Goal: Task Accomplishment & Management: Manage account settings

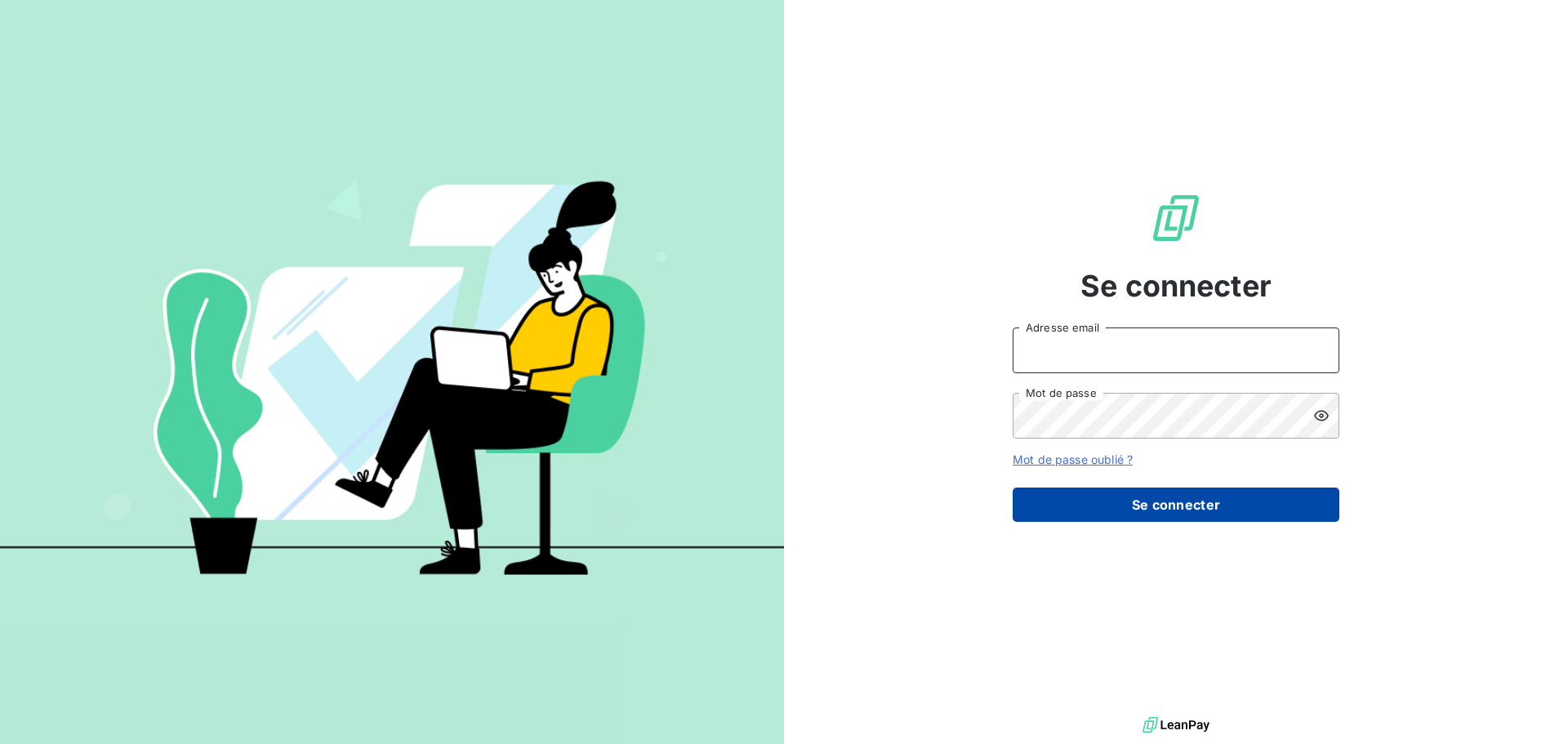
type input "[PERSON_NAME][EMAIL_ADDRESS][DOMAIN_NAME]"
click at [1200, 507] on button "Se connecter" at bounding box center [1176, 505] width 327 height 34
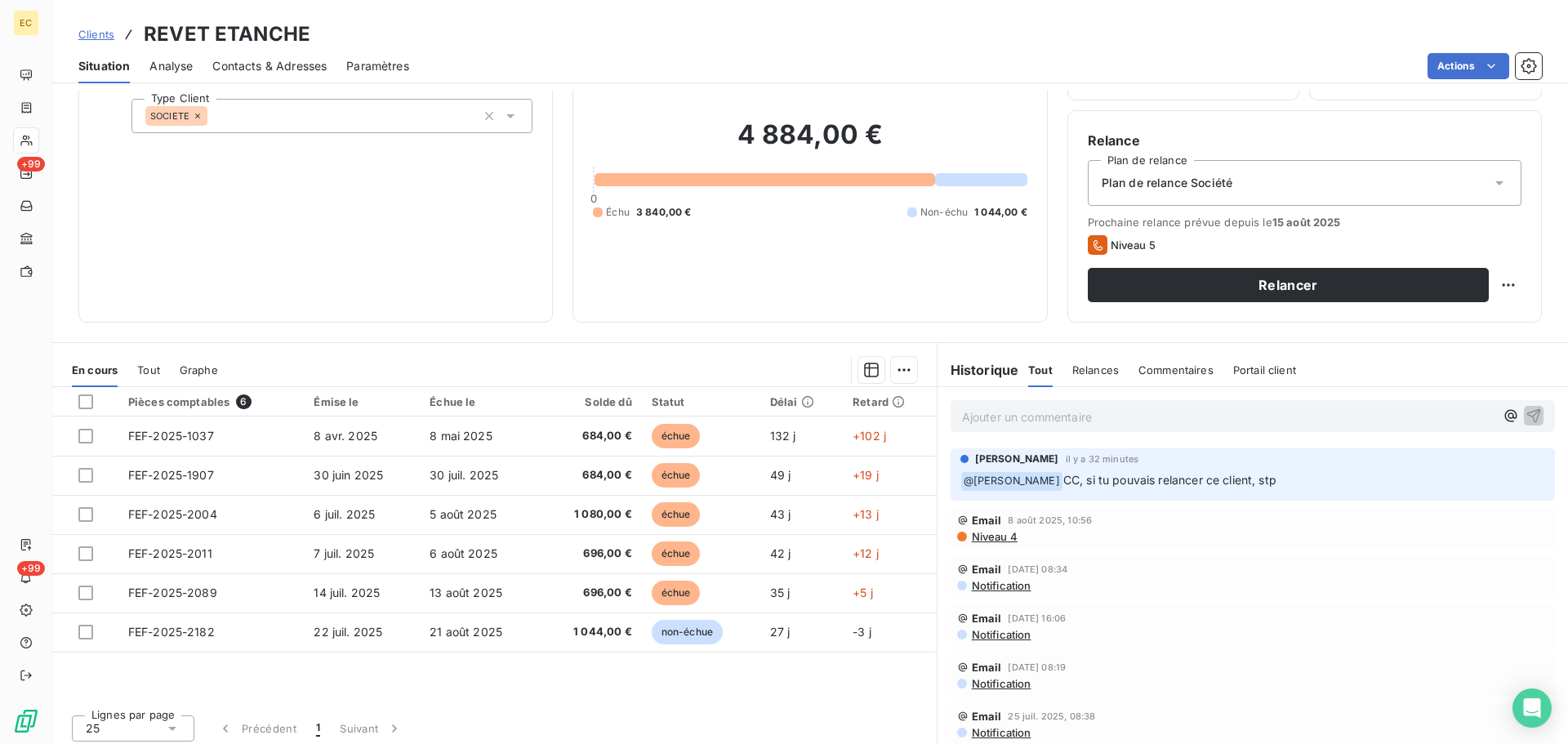
scroll to position [111, 0]
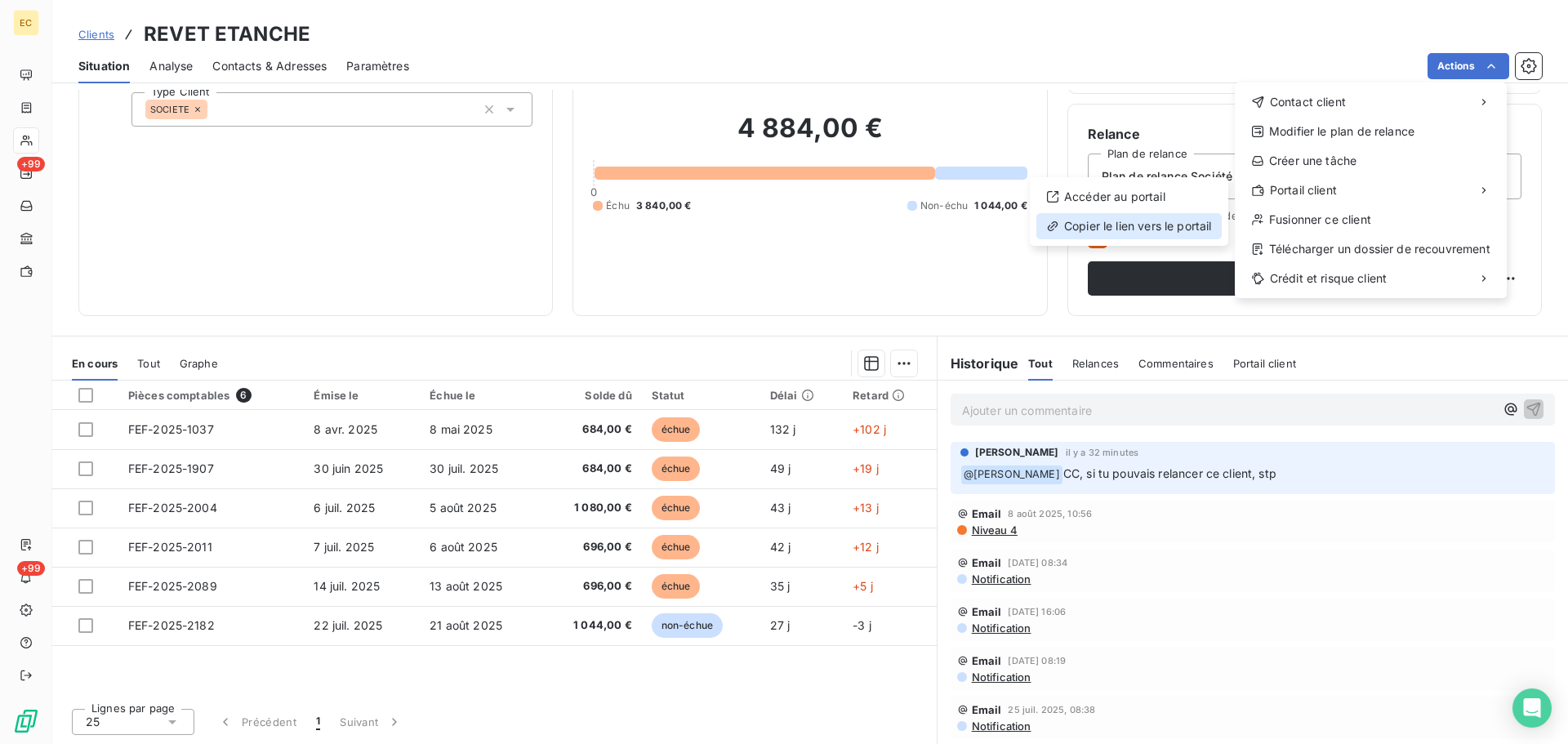
click at [1102, 227] on div "Copier le lien vers le portail" at bounding box center [1129, 226] width 185 height 26
